Goal: Task Accomplishment & Management: Manage account settings

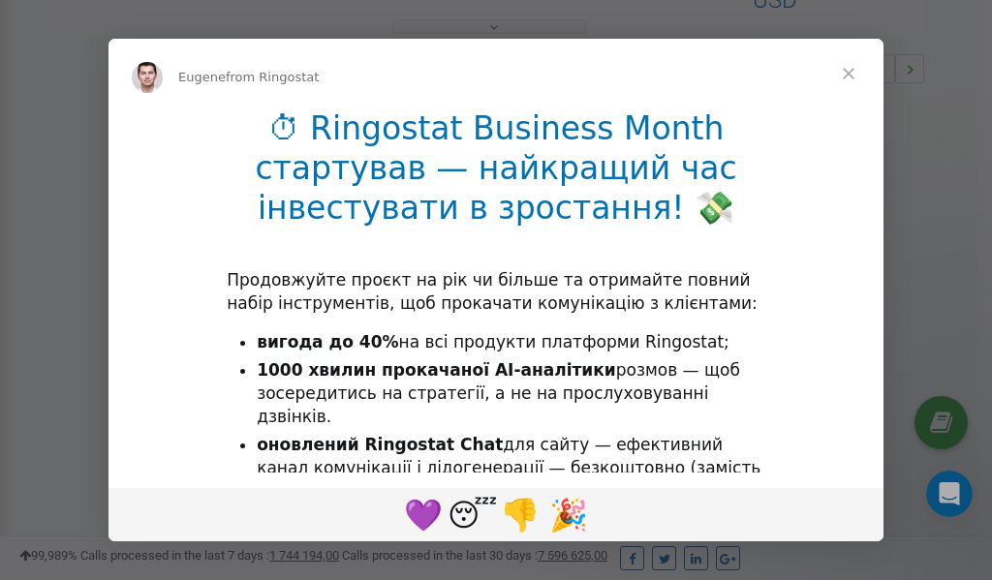
click at [849, 72] on span "Close" at bounding box center [849, 74] width 70 height 70
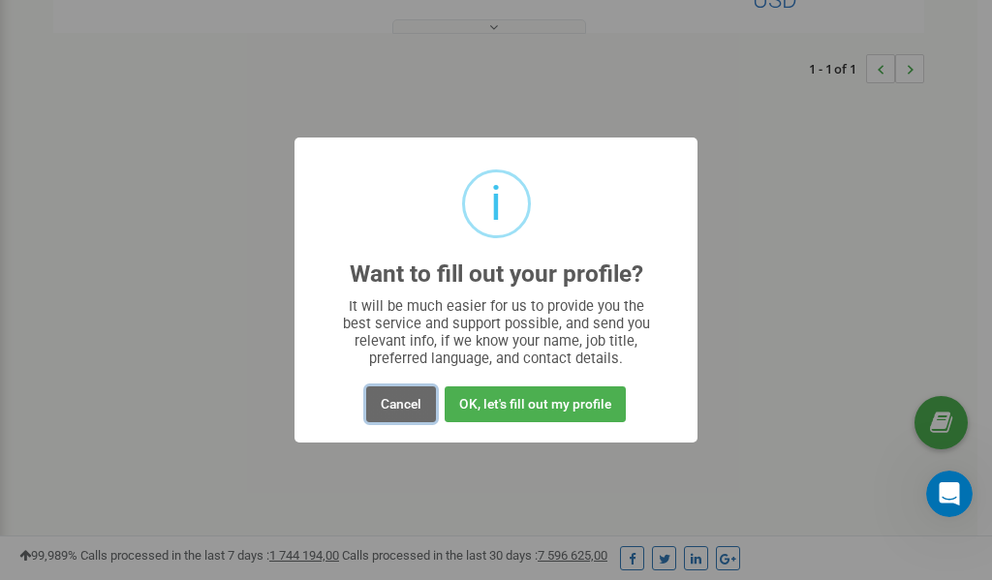
click at [401, 407] on button "Cancel" at bounding box center [401, 404] width 70 height 36
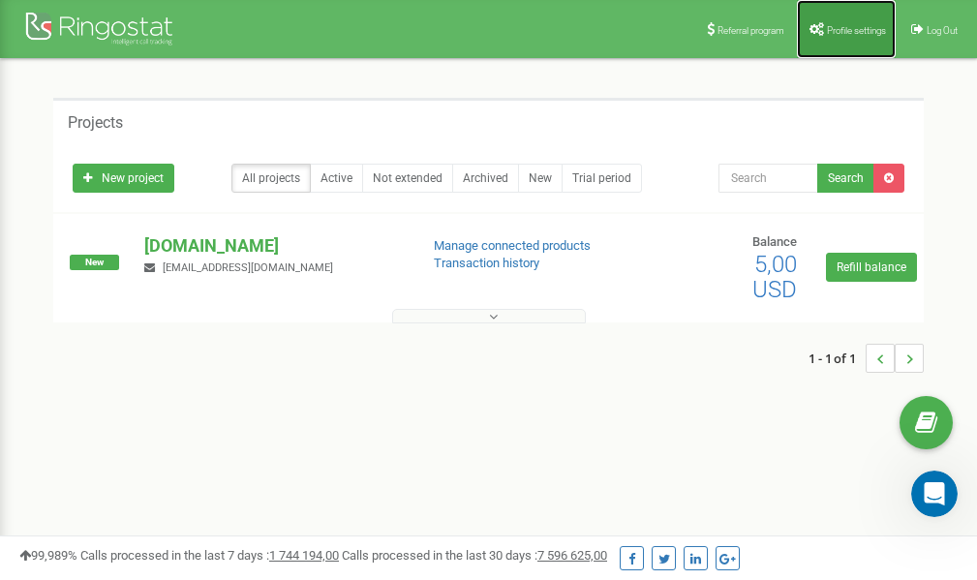
click at [858, 31] on span "Profile settings" at bounding box center [856, 30] width 59 height 11
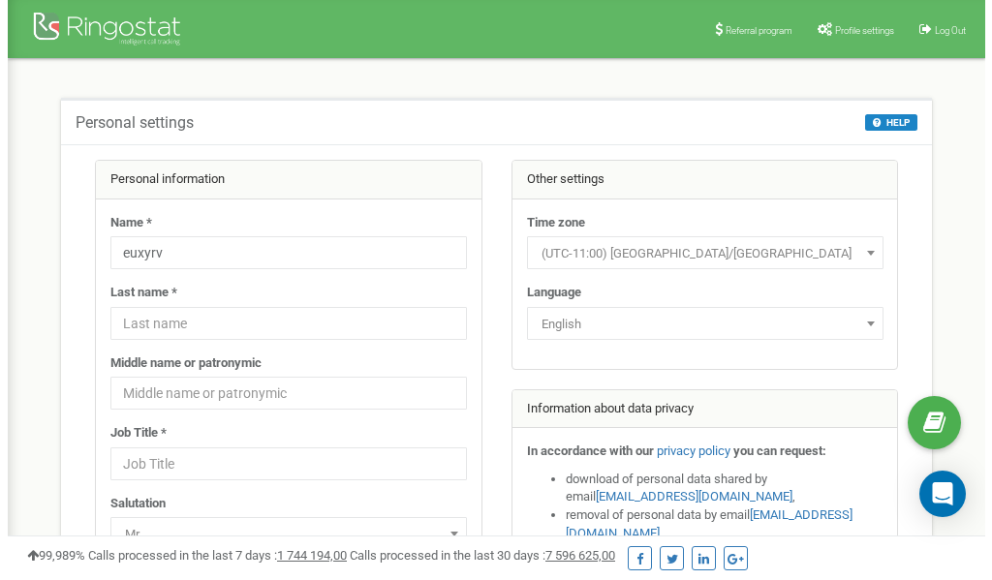
scroll to position [97, 0]
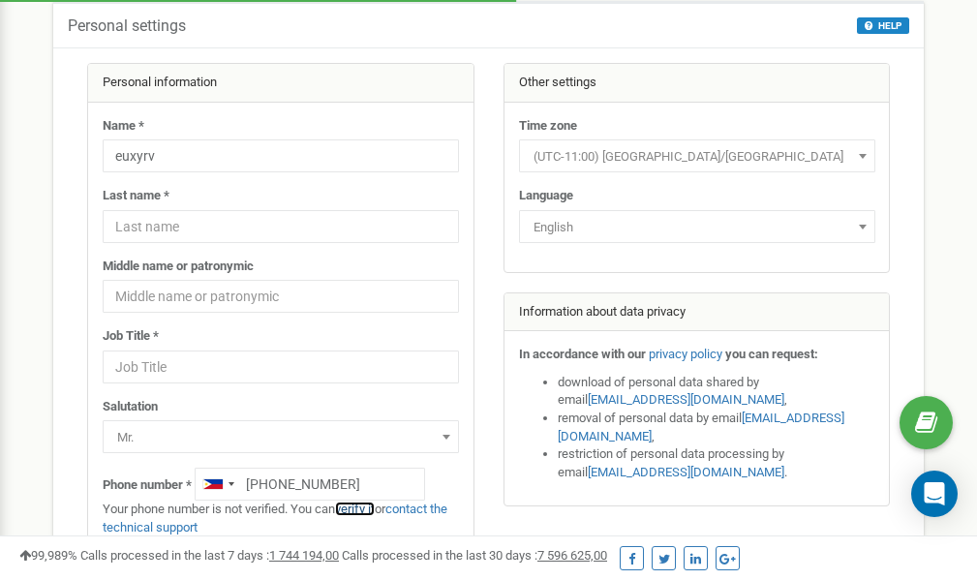
click at [363, 508] on link "verify it" at bounding box center [355, 509] width 40 height 15
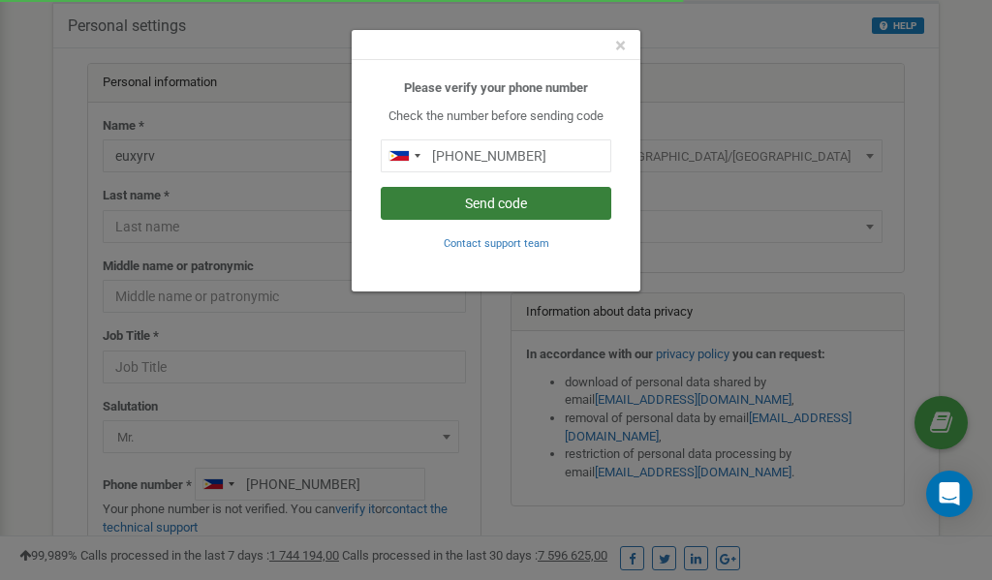
click at [488, 198] on button "Send code" at bounding box center [496, 203] width 231 height 33
